Goal: Download file/media

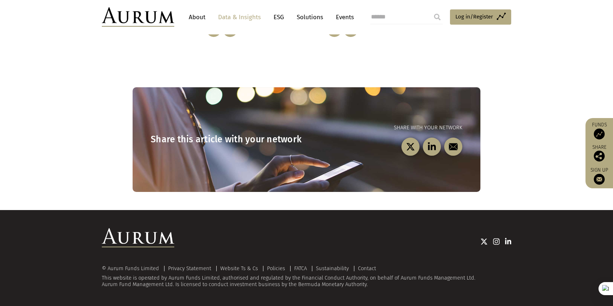
scroll to position [289, 0]
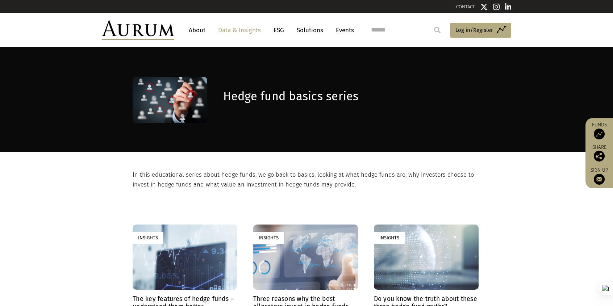
scroll to position [193, 0]
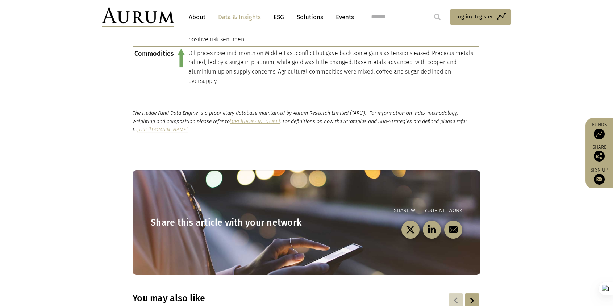
scroll to position [966, 0]
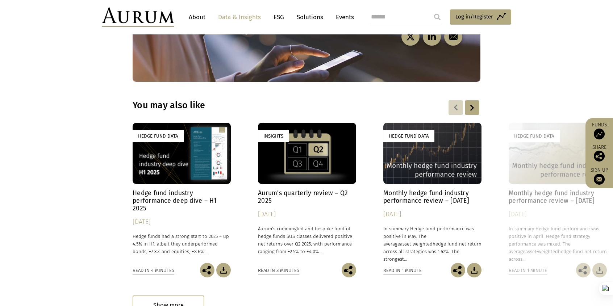
click at [198, 199] on h4 "Hedge fund industry performance deep dive – H1 2025" at bounding box center [182, 201] width 98 height 23
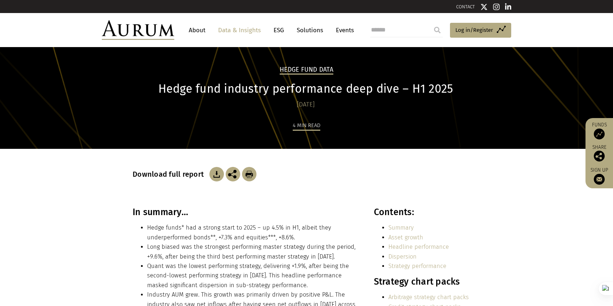
scroll to position [193, 0]
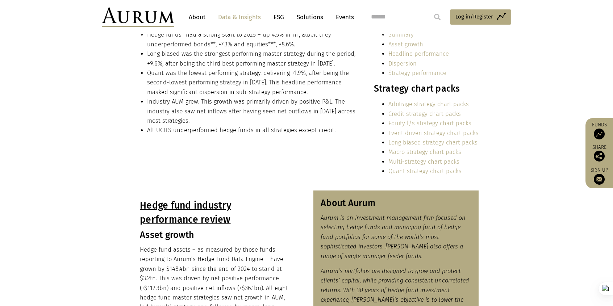
click at [433, 161] on link "Multi-strategy chart packs" at bounding box center [424, 161] width 71 height 7
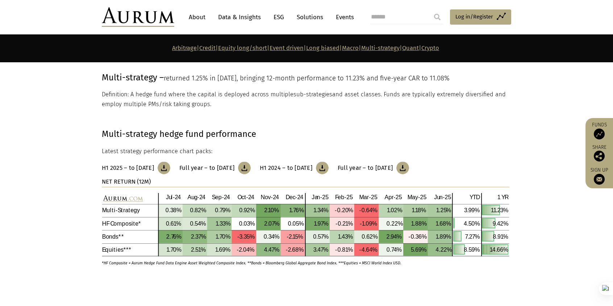
scroll to position [2890, 0]
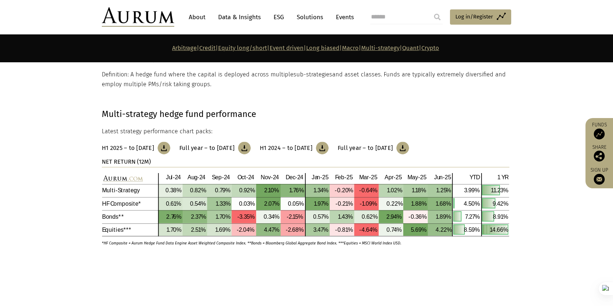
click at [170, 148] on img at bounding box center [164, 148] width 13 height 13
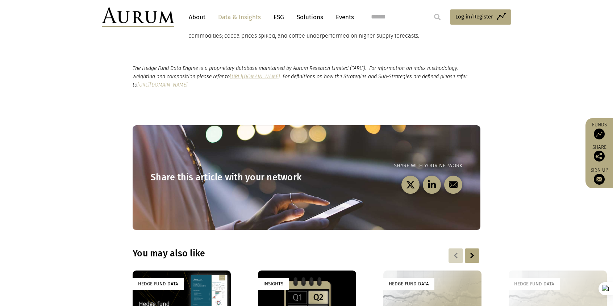
scroll to position [386, 0]
